Goal: Find specific page/section: Find specific page/section

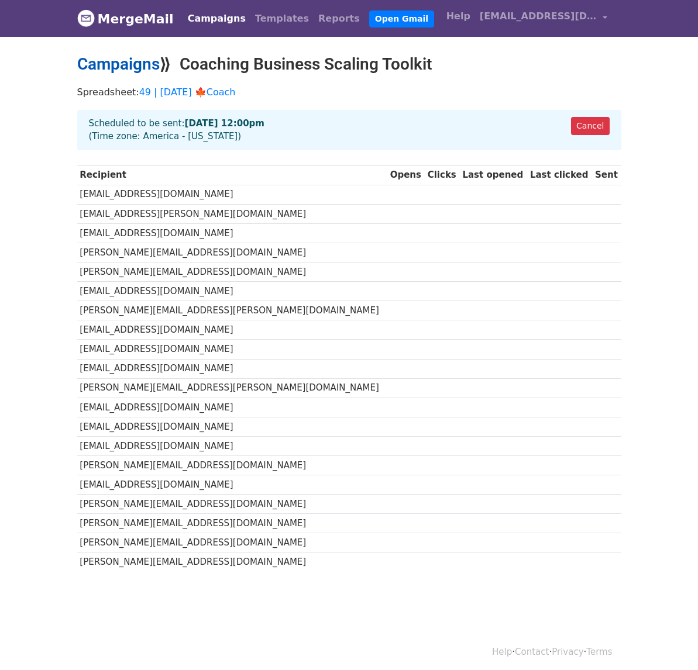
click at [149, 60] on link "Campaigns" at bounding box center [118, 63] width 82 height 19
click at [107, 73] on h2 "Campaigns ⟫ Coaching Business Scaling Toolkit" at bounding box center [349, 64] width 544 height 20
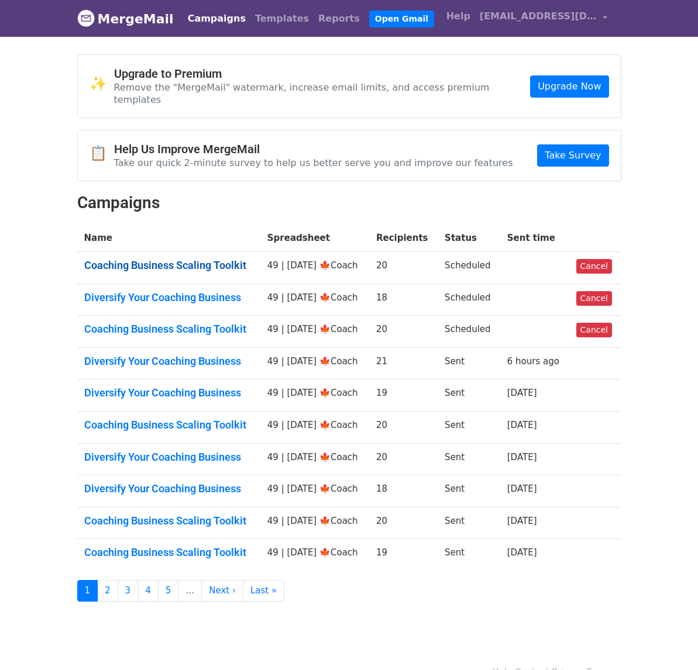
click at [170, 259] on link "Coaching Business Scaling Toolkit" at bounding box center [168, 265] width 169 height 13
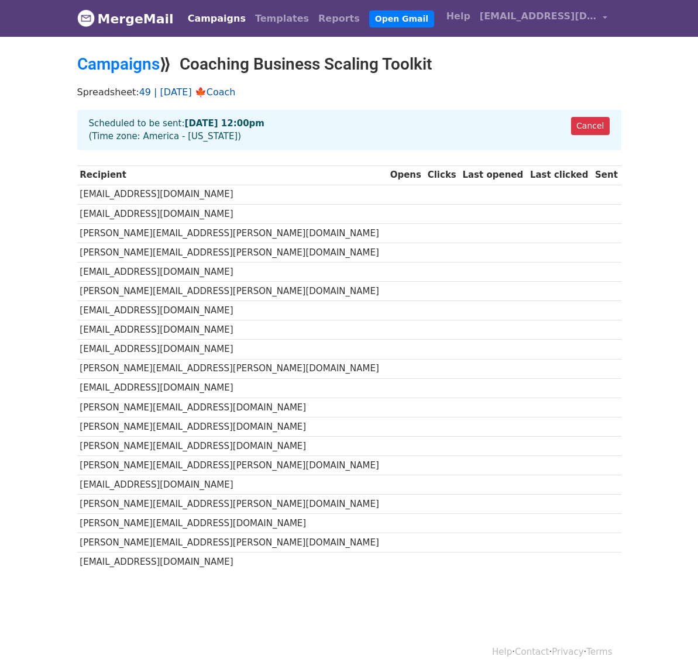
click at [227, 89] on link "49 | [DATE] 🍁Coach" at bounding box center [187, 92] width 96 height 11
